Goal: Task Accomplishment & Management: Use online tool/utility

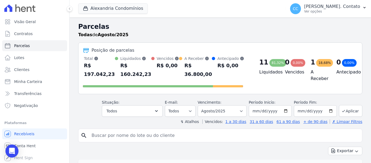
select select
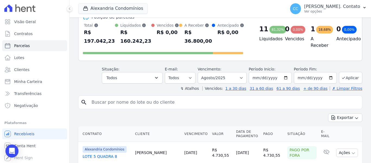
scroll to position [109, 0]
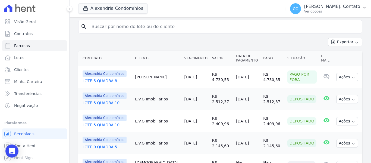
click at [105, 31] on input "search" at bounding box center [224, 26] width 272 height 11
type input "[PERSON_NAME]"
select select
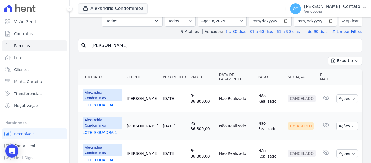
scroll to position [35, 0]
click at [347, 121] on button "Ações" at bounding box center [347, 125] width 22 height 8
click at [336, 133] on link "Ver boleto" at bounding box center [345, 138] width 52 height 10
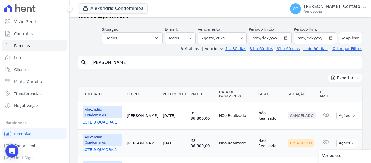
scroll to position [0, 0]
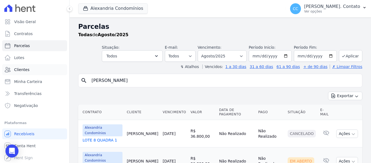
click at [22, 71] on span "Clientes" at bounding box center [21, 69] width 15 height 5
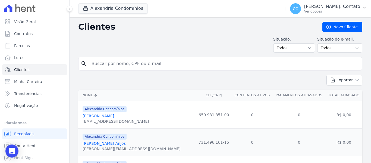
click at [172, 49] on div "Situação: Todos Adimplentes Inadimplentes Situação do e-mail: Todos Confirmado …" at bounding box center [220, 44] width 284 height 16
click at [26, 72] on span "Clientes" at bounding box center [21, 69] width 15 height 5
click at [23, 45] on span "Parcelas" at bounding box center [22, 45] width 16 height 5
select select
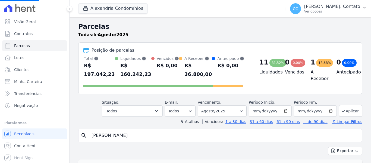
select select
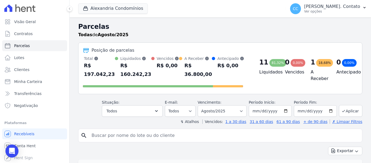
click at [282, 108] on input "[DATE]" at bounding box center [270, 110] width 43 height 11
click at [287, 112] on input "[DATE]" at bounding box center [270, 110] width 43 height 11
type input "[DATE]"
click at [328, 109] on input "[DATE]" at bounding box center [315, 110] width 43 height 11
type input "[DATE]"
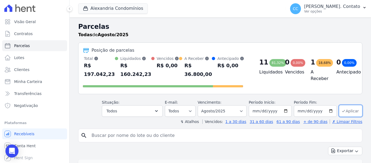
click at [345, 114] on button "Aplicar" at bounding box center [350, 111] width 23 height 12
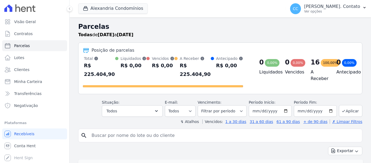
select select
click at [100, 11] on button "Alexandria Condomínios" at bounding box center [113, 8] width 70 height 10
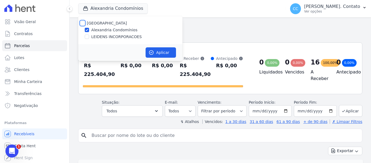
click at [82, 23] on input "[GEOGRAPHIC_DATA]" at bounding box center [82, 23] width 4 height 4
checkbox input "true"
click at [159, 51] on button "Aplicar" at bounding box center [161, 52] width 30 height 10
select select
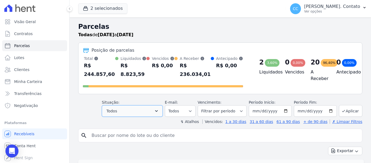
click at [153, 105] on button "Todos" at bounding box center [132, 110] width 61 height 11
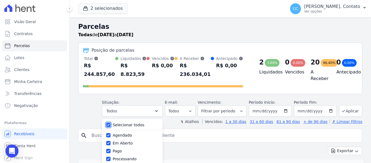
click at [111, 123] on input "Selecionar todos" at bounding box center [108, 125] width 4 height 4
checkbox input "false"
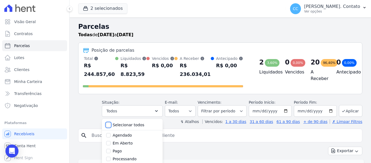
checkbox input "false"
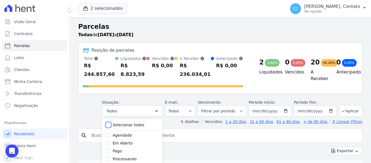
checkbox input "false"
click at [111, 141] on input "Em Aberto" at bounding box center [108, 143] width 4 height 4
checkbox input "true"
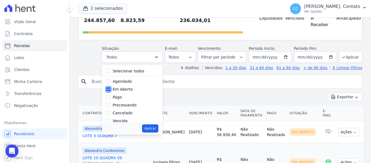
scroll to position [54, 0]
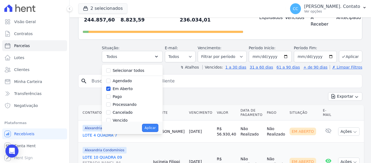
click at [154, 124] on button "Aplicar" at bounding box center [150, 128] width 16 height 8
select select "pending"
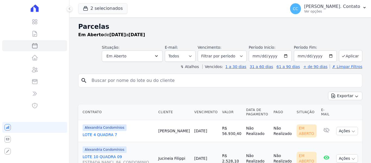
select select
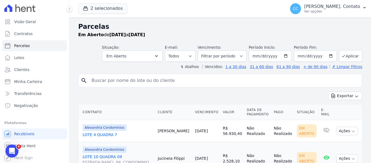
click at [251, 94] on div "Exportar Exportar PDF Exportar CSV" at bounding box center [220, 98] width 284 height 13
